Goal: Information Seeking & Learning: Learn about a topic

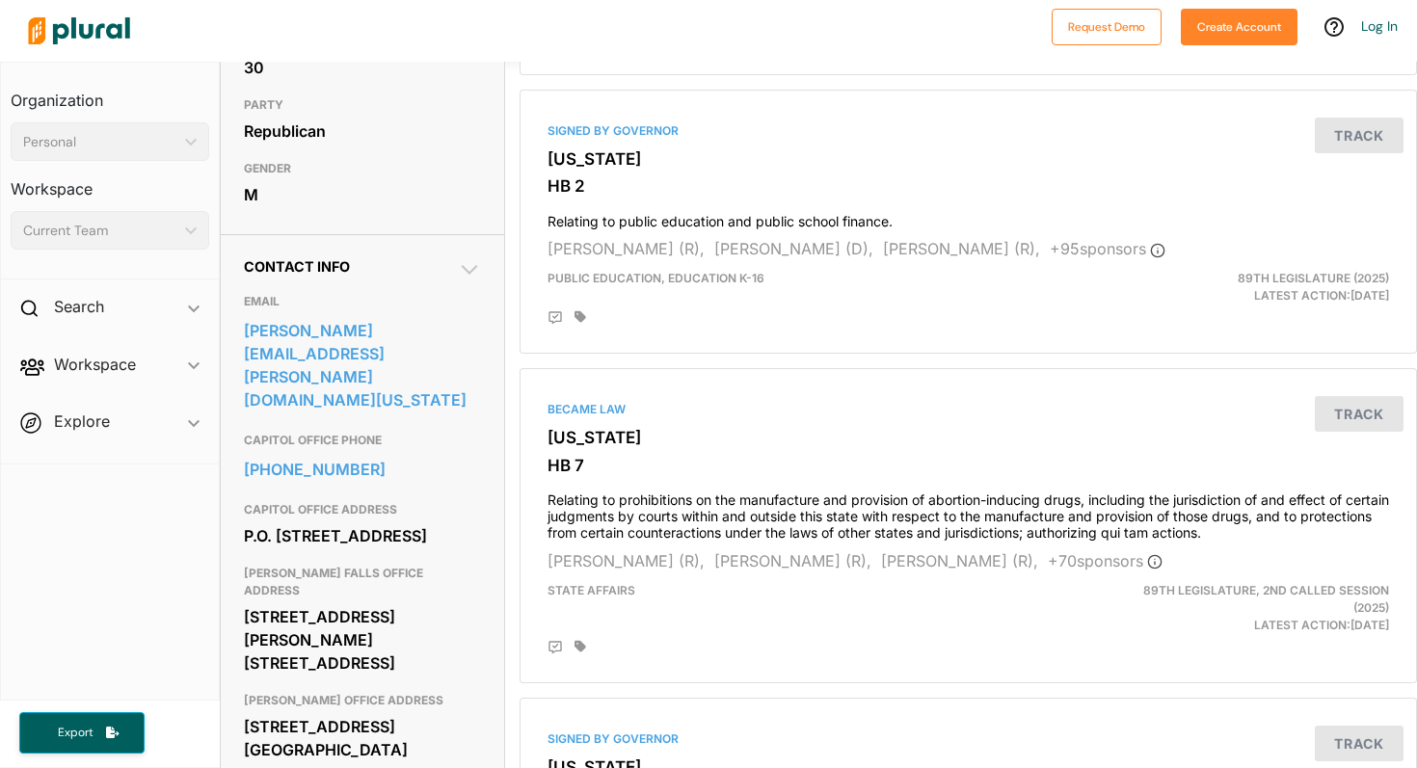
scroll to position [445, 0]
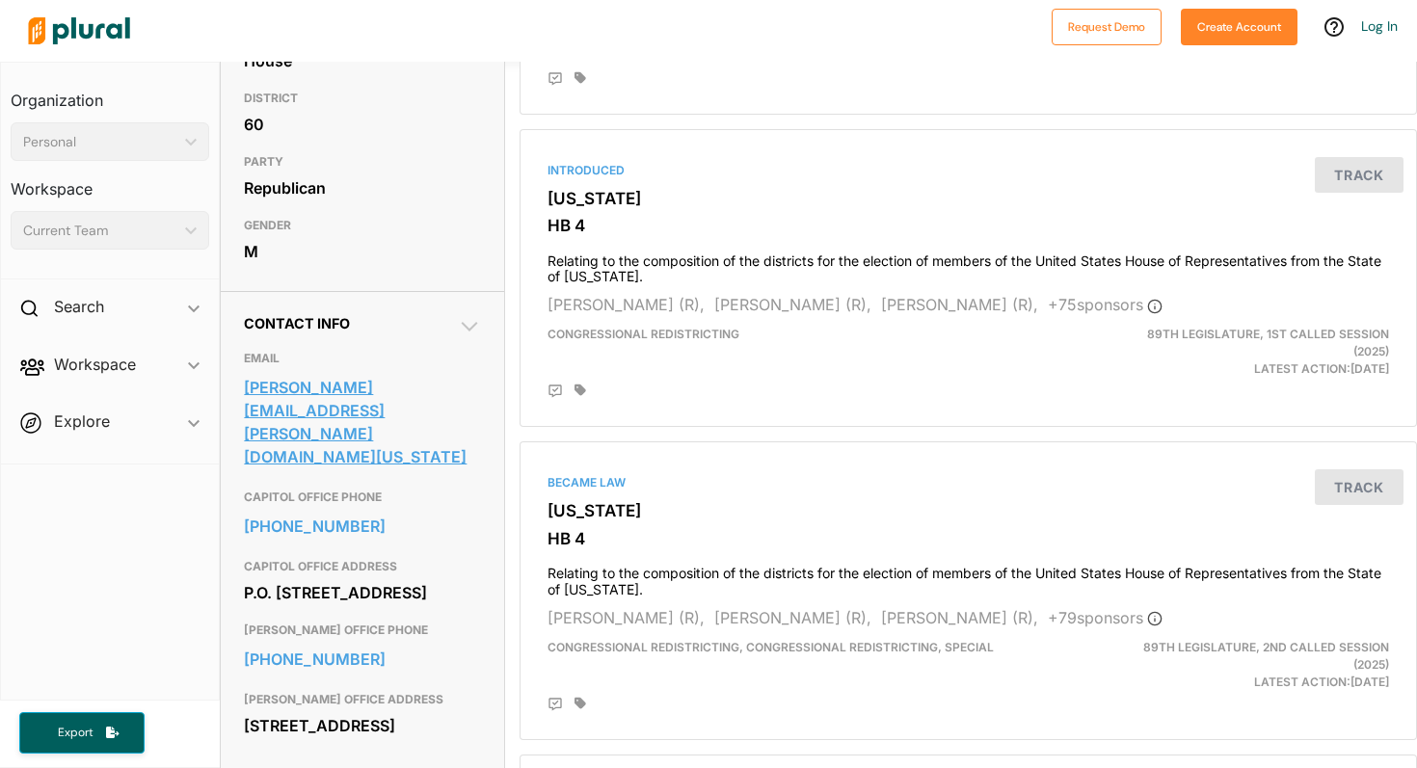
scroll to position [376, 0]
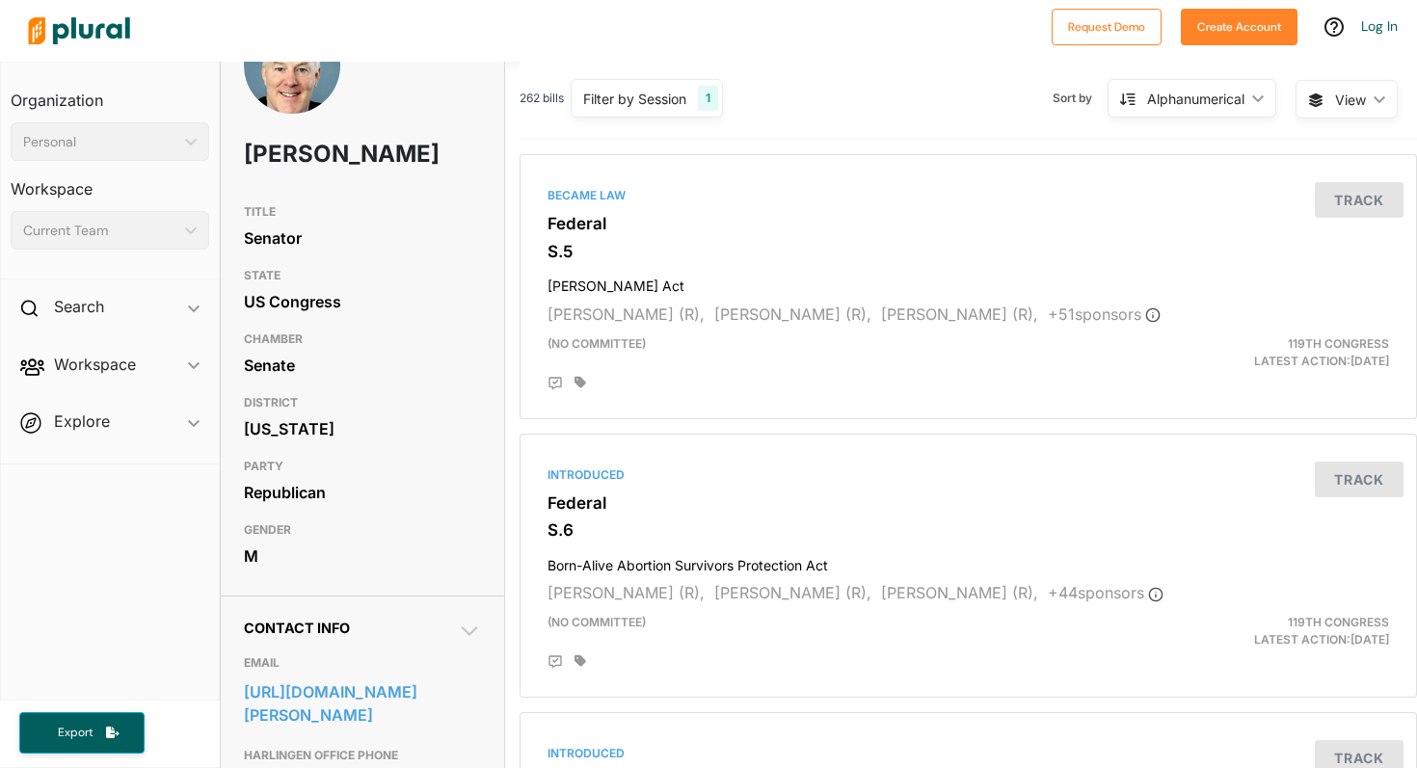
scroll to position [49, 0]
